Goal: Find specific page/section: Find specific page/section

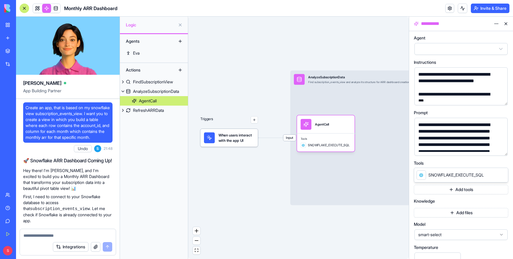
scroll to position [36, 0]
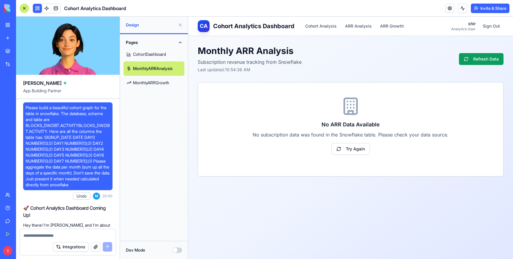
scroll to position [761, 0]
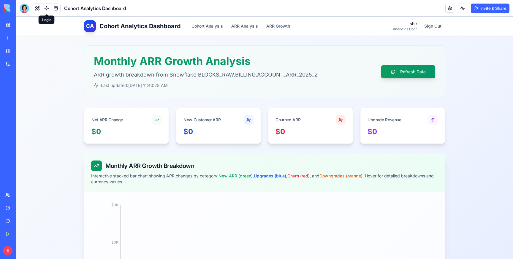
click at [47, 6] on link at bounding box center [46, 8] width 9 height 9
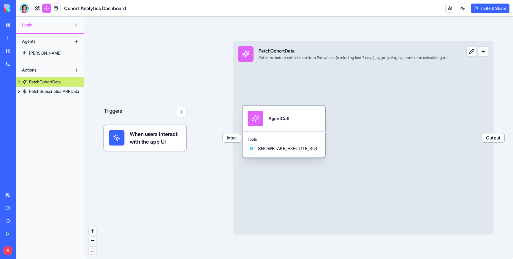
click at [299, 140] on span "Tools" at bounding box center [283, 139] width 72 height 5
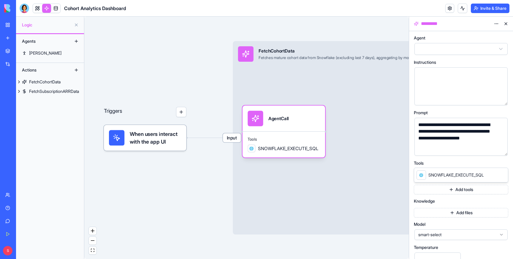
click at [503, 149] on button "button" at bounding box center [501, 149] width 9 height 9
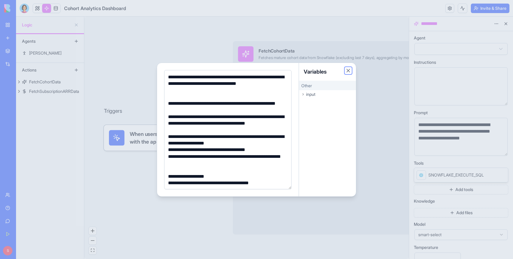
click at [349, 69] on button "Close" at bounding box center [348, 71] width 6 height 6
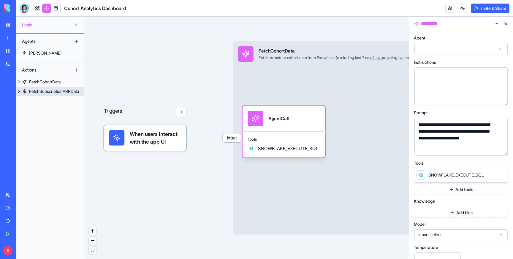
click at [50, 91] on div "FetchSubscriptionARRData" at bounding box center [54, 91] width 50 height 6
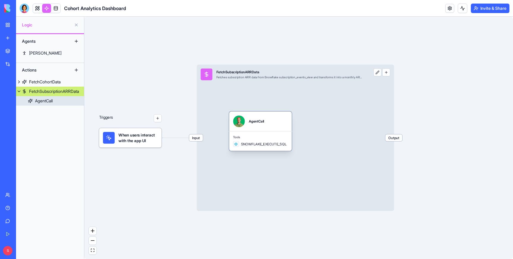
click at [278, 122] on div "AgentCall" at bounding box center [260, 121] width 55 height 12
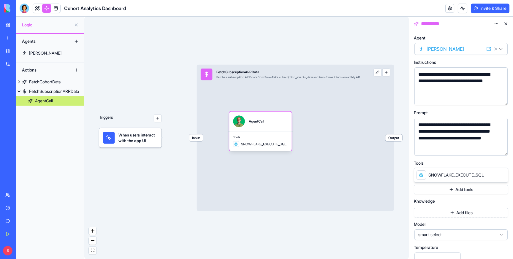
click at [501, 149] on button "button" at bounding box center [501, 149] width 9 height 9
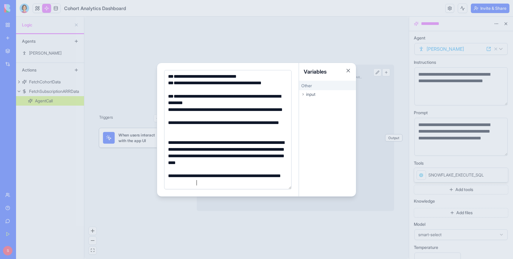
scroll to position [48, 0]
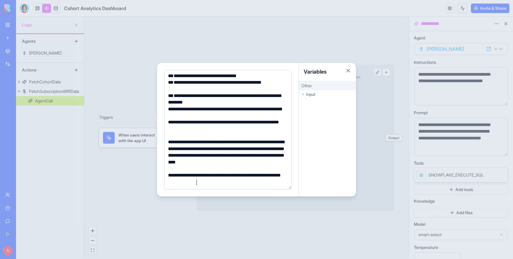
click at [248, 44] on div at bounding box center [256, 129] width 513 height 259
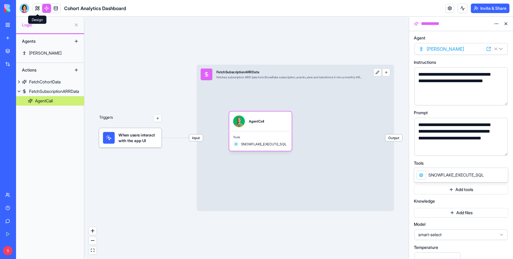
click at [35, 8] on link at bounding box center [37, 8] width 9 height 9
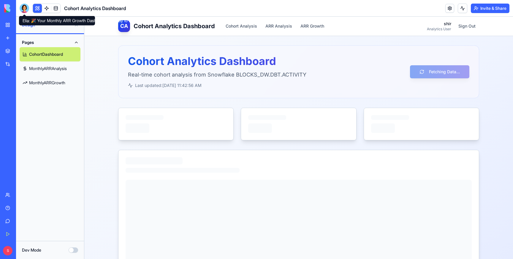
click at [26, 7] on div at bounding box center [24, 8] width 9 height 9
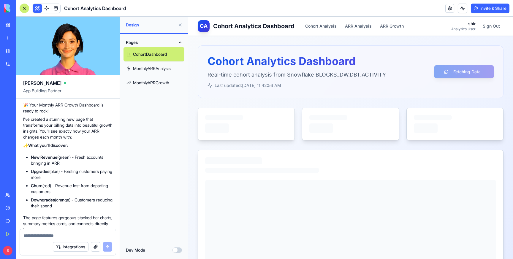
scroll to position [1563, 0]
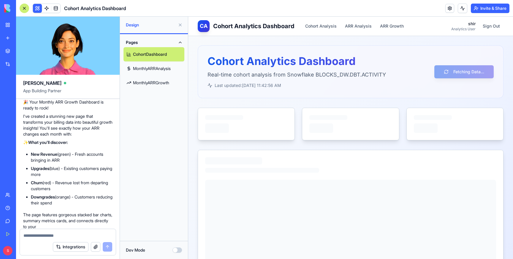
click at [151, 84] on link "MonthlyARRGrowth" at bounding box center [153, 83] width 61 height 14
